Goal: Navigation & Orientation: Understand site structure

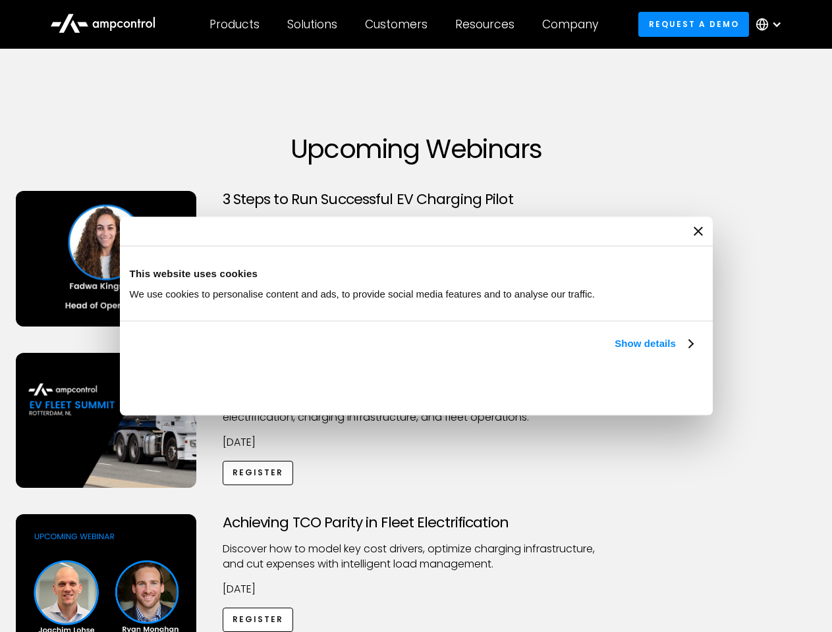
click at [615, 352] on link "Show details" at bounding box center [654, 344] width 78 height 16
click at [0, 0] on div "Necessary cookies help make a website usable by enabling basic functions like p…" at bounding box center [0, 0] width 0 height 0
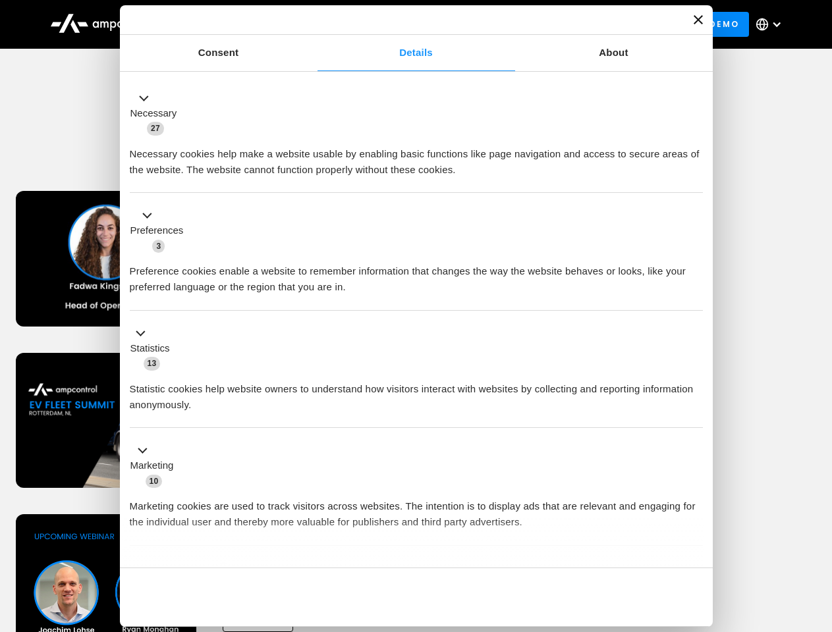
click at [703, 178] on div "Necessary cookies help make a website usable by enabling basic functions like p…" at bounding box center [416, 157] width 573 height 42
click at [405, 24] on div "Customers" at bounding box center [396, 24] width 63 height 14
click at [234, 24] on div "Products" at bounding box center [234, 24] width 50 height 14
click at [313, 24] on div "Solutions" at bounding box center [312, 24] width 50 height 14
click at [399, 24] on div "Customers" at bounding box center [396, 24] width 63 height 14
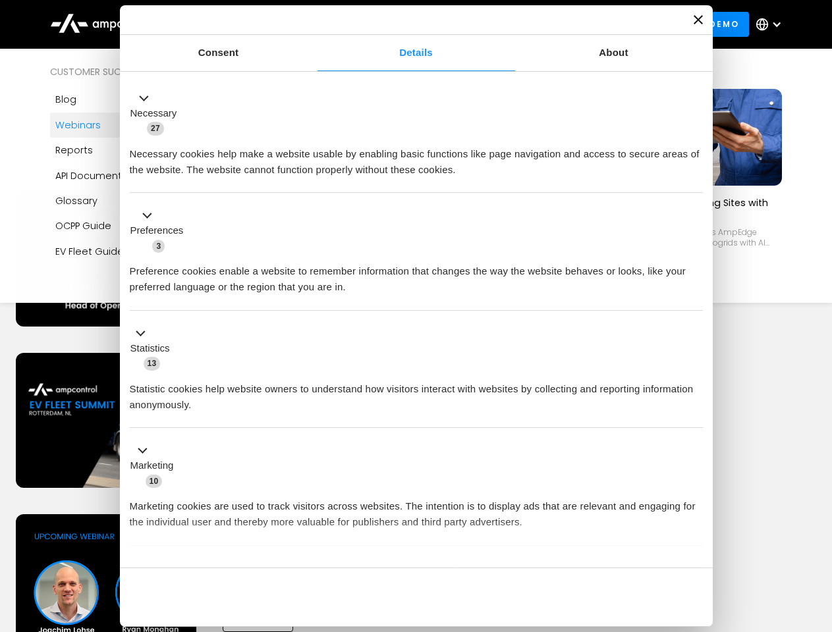
click at [487, 24] on div "Resources" at bounding box center [484, 24] width 59 height 14
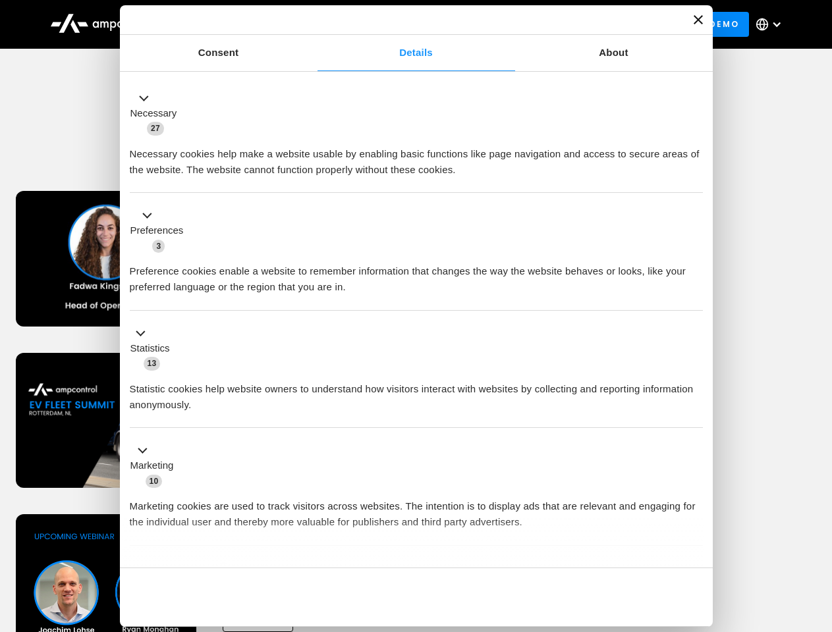
click at [574, 24] on div "Company" at bounding box center [570, 24] width 56 height 14
click at [772, 24] on div at bounding box center [776, 24] width 11 height 11
